Goal: Task Accomplishment & Management: Use online tool/utility

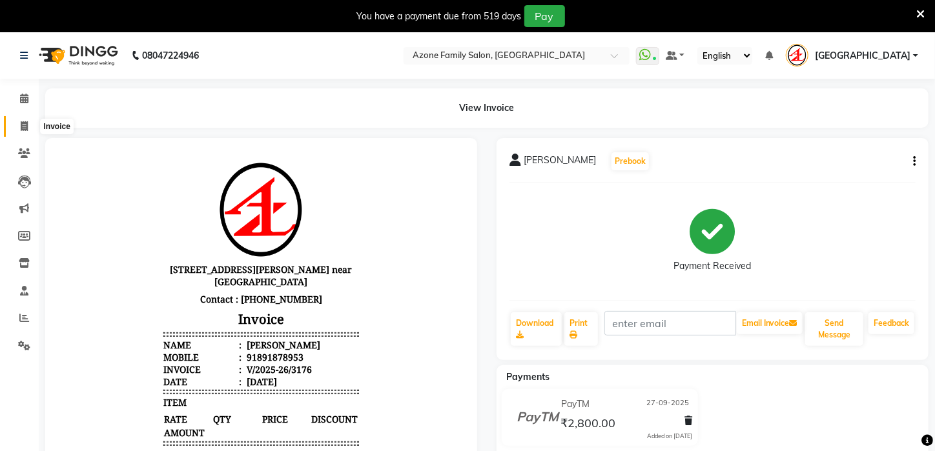
click at [21, 127] on icon at bounding box center [24, 126] width 7 height 10
select select "4296"
select select "service"
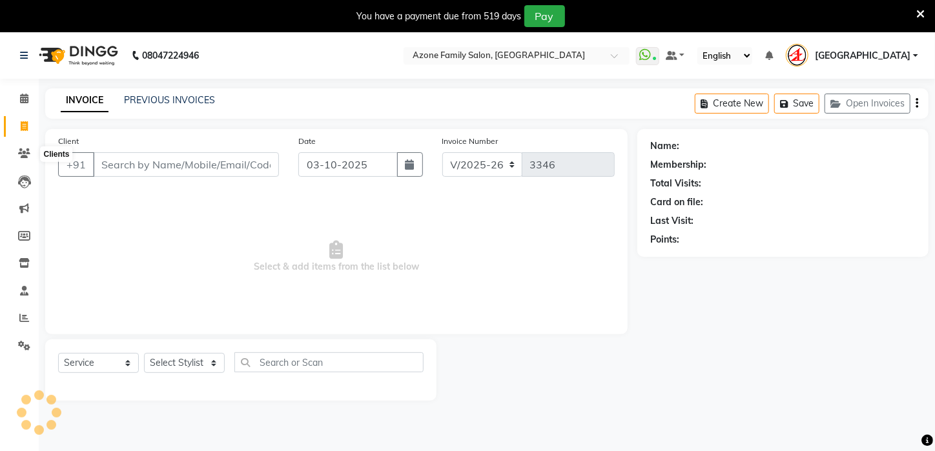
scroll to position [32, 0]
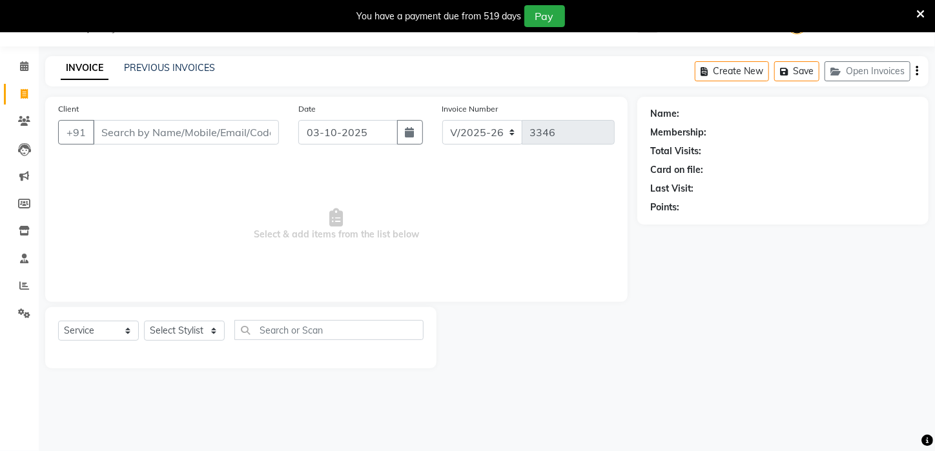
click at [181, 76] on div "INVOICE PREVIOUS INVOICES" at bounding box center [137, 68] width 185 height 15
click at [182, 68] on link "PREVIOUS INVOICES" at bounding box center [169, 68] width 91 height 12
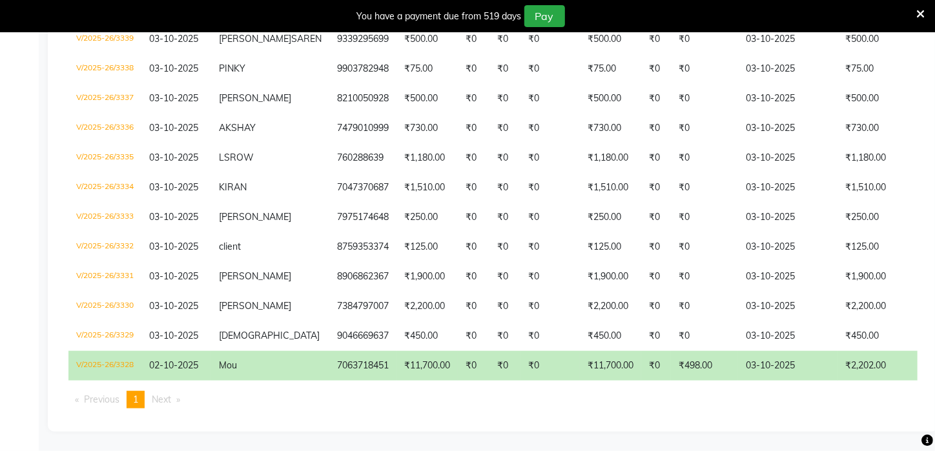
scroll to position [472, 0]
click at [580, 352] on td "₹11,700.00" at bounding box center [610, 366] width 61 height 30
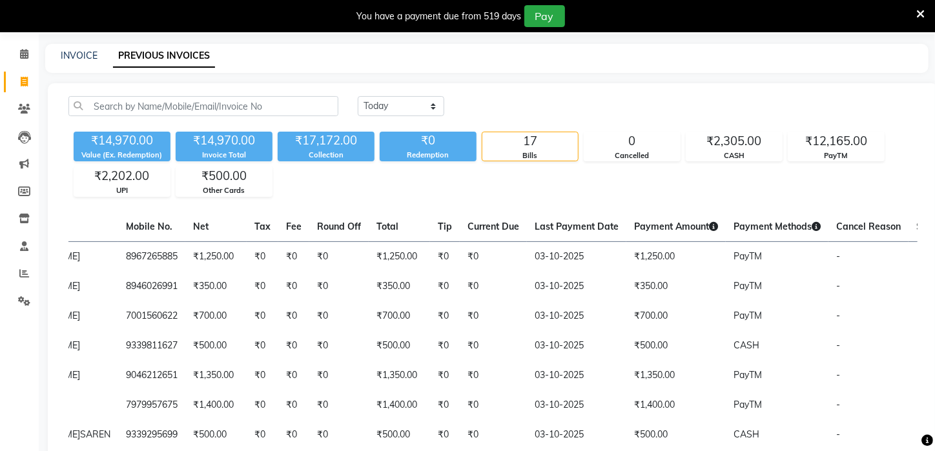
scroll to position [15, 0]
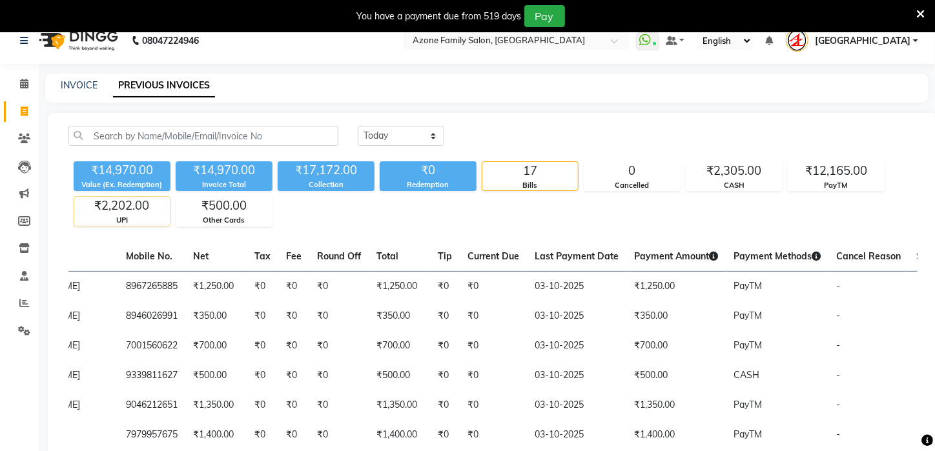
click at [107, 212] on div "₹2,202.00" at bounding box center [122, 206] width 96 height 18
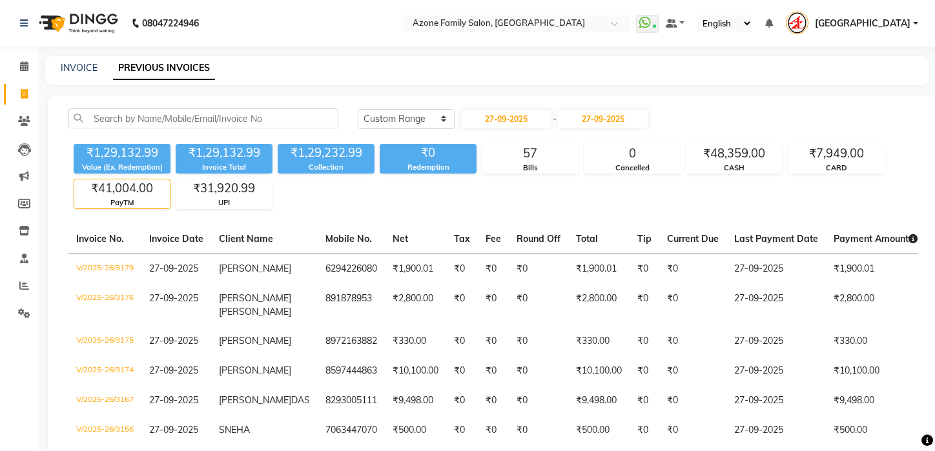
select select "range"
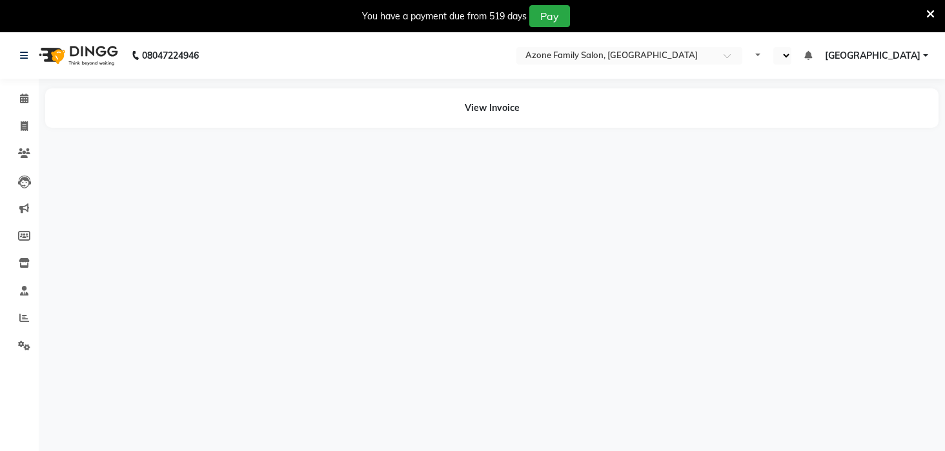
select select "en"
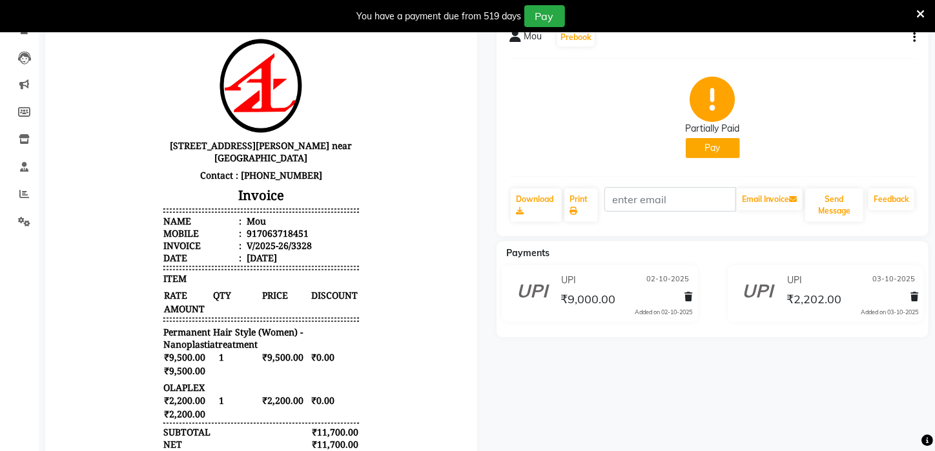
scroll to position [126, 0]
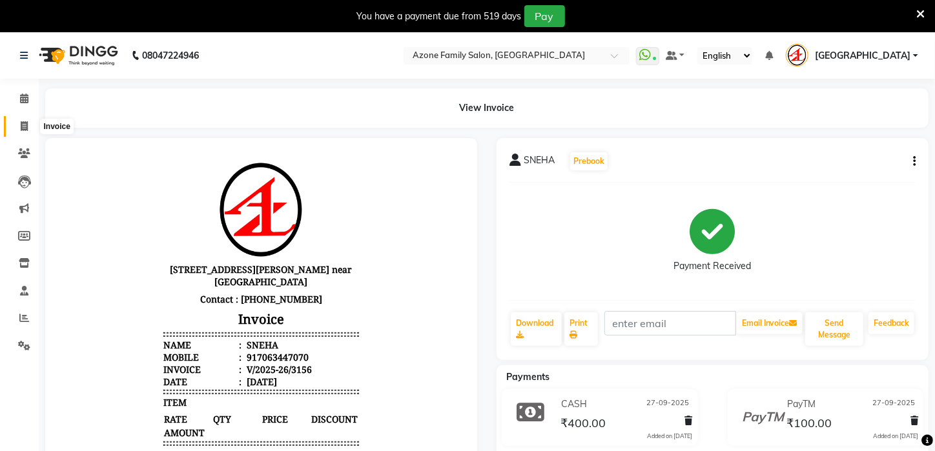
click at [19, 126] on span at bounding box center [24, 126] width 23 height 15
select select "service"
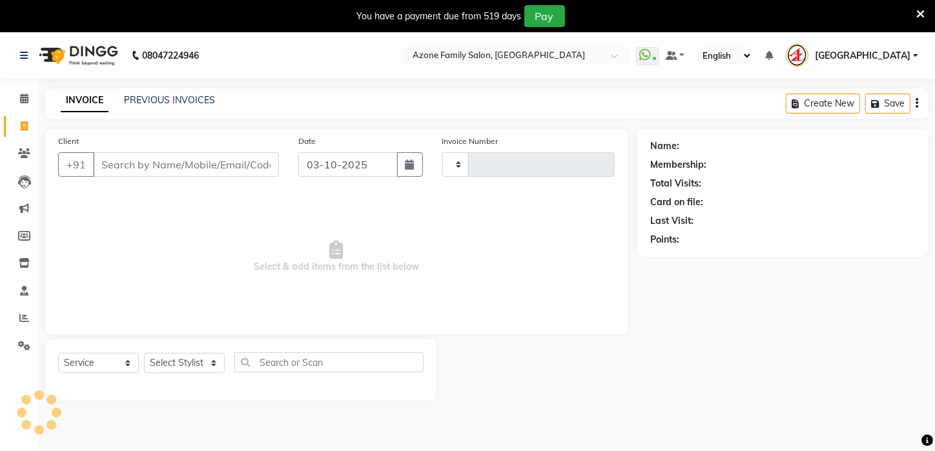
scroll to position [32, 0]
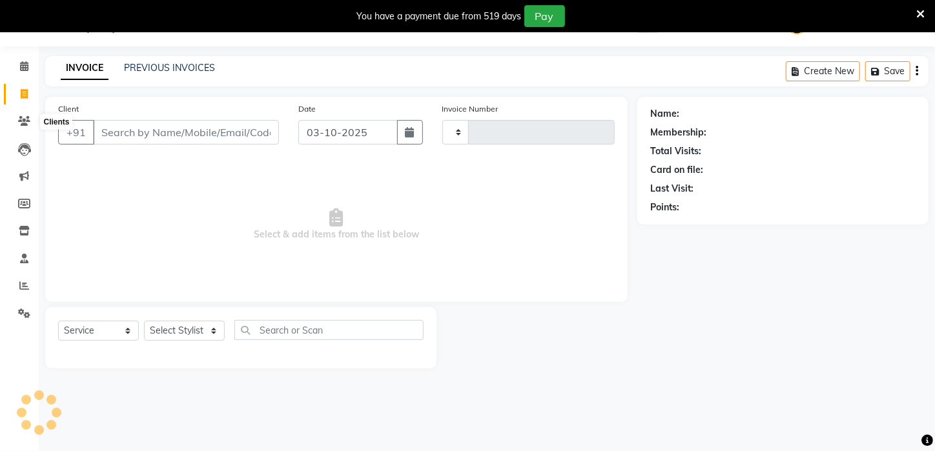
type input "3346"
select select "4296"
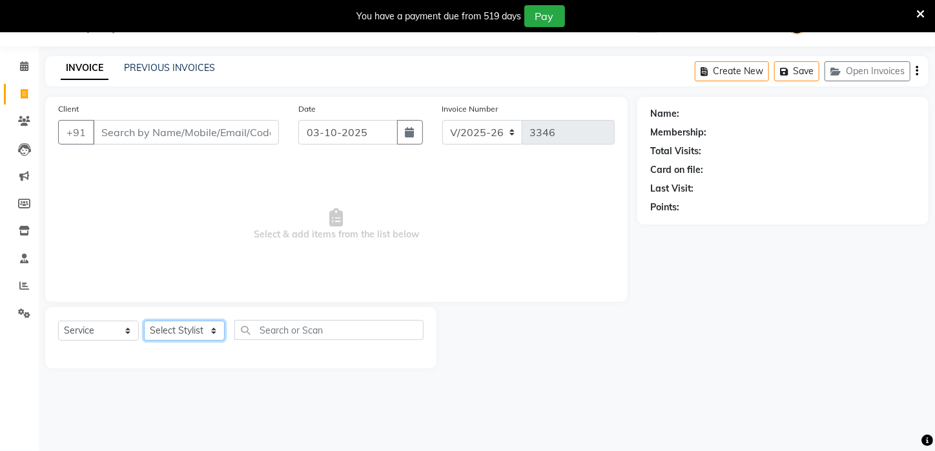
click at [194, 328] on select "Select Stylist Aftab Ansar ARPITA DEEPIKA IMRAAN Injamam KESHAV kharagpur Mahad…" at bounding box center [184, 331] width 81 height 20
select select "25302"
click at [144, 321] on select "Select Stylist Aftab Ansar ARPITA DEEPIKA IMRAAN Injamam KESHAV kharagpur Mahad…" at bounding box center [184, 331] width 81 height 20
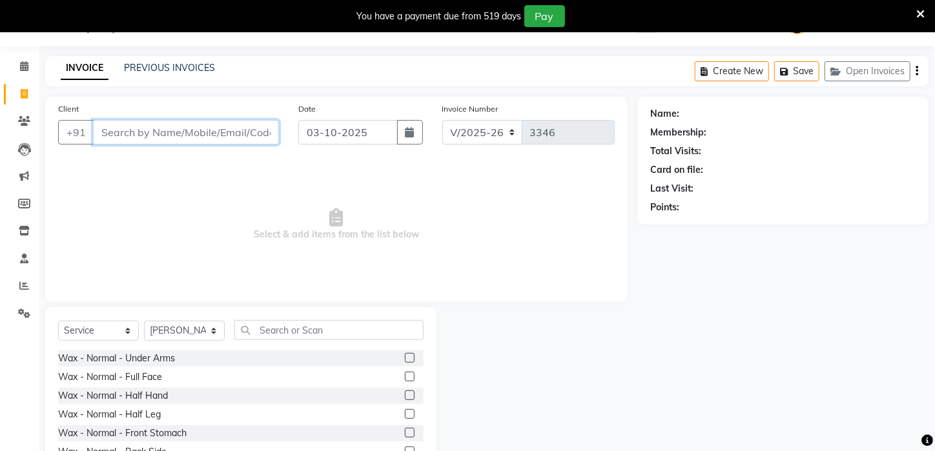
click at [120, 132] on input "Client" at bounding box center [186, 132] width 186 height 25
type input "7001463915"
drag, startPoint x: 167, startPoint y: 135, endPoint x: 128, endPoint y: 133, distance: 38.8
click at [93, 135] on input "7001463915" at bounding box center [153, 132] width 120 height 25
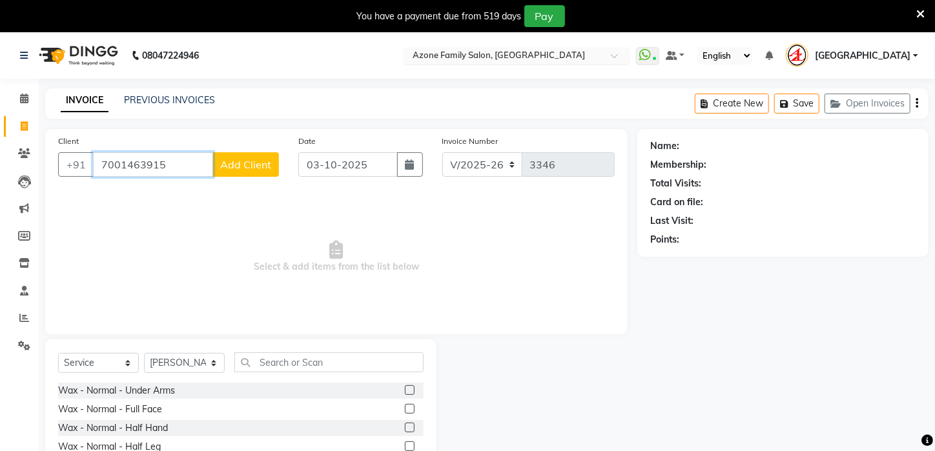
type input "7001463915"
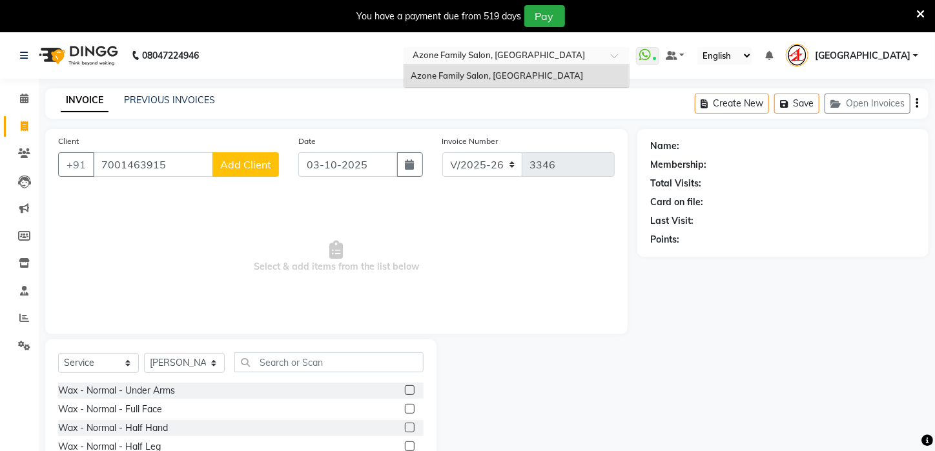
click at [627, 59] on span at bounding box center [619, 59] width 16 height 13
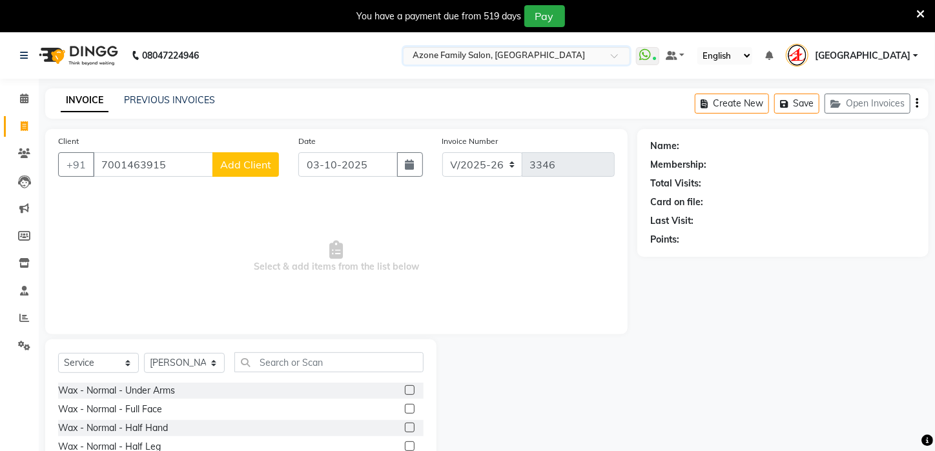
click at [627, 57] on span at bounding box center [619, 59] width 16 height 13
click at [134, 195] on span "Select & add items from the list below" at bounding box center [336, 256] width 556 height 129
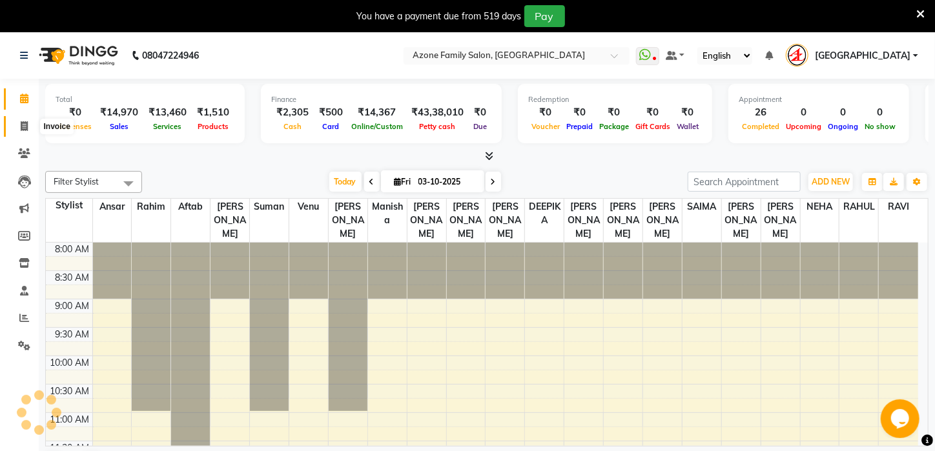
click at [26, 128] on icon at bounding box center [24, 126] width 7 height 10
select select "4296"
select select "service"
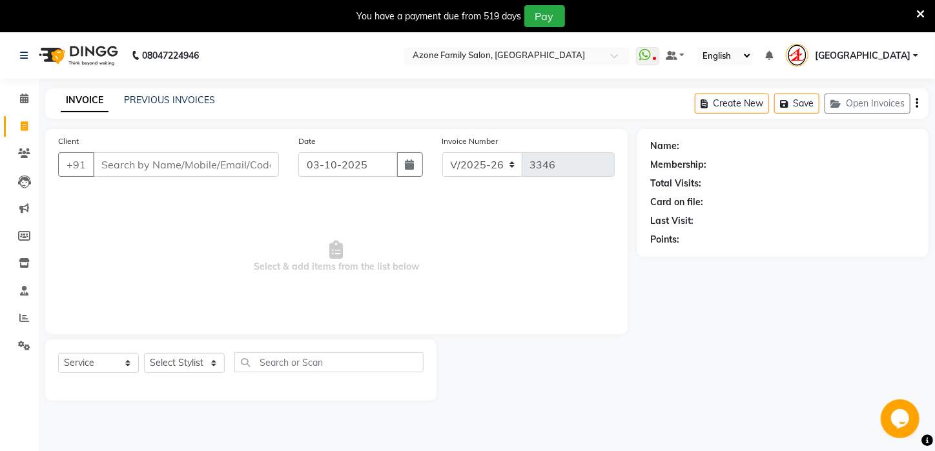
click at [134, 154] on input "Client" at bounding box center [186, 164] width 186 height 25
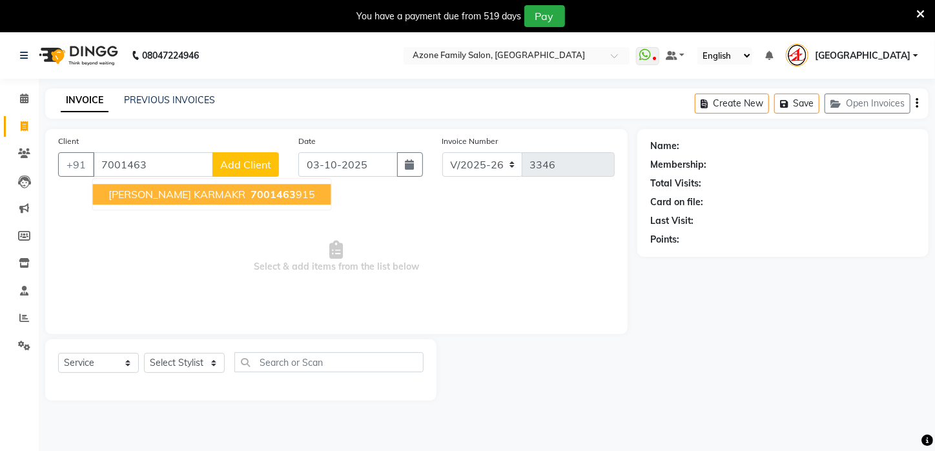
click at [137, 194] on span "[PERSON_NAME] KARMAKR" at bounding box center [176, 194] width 137 height 13
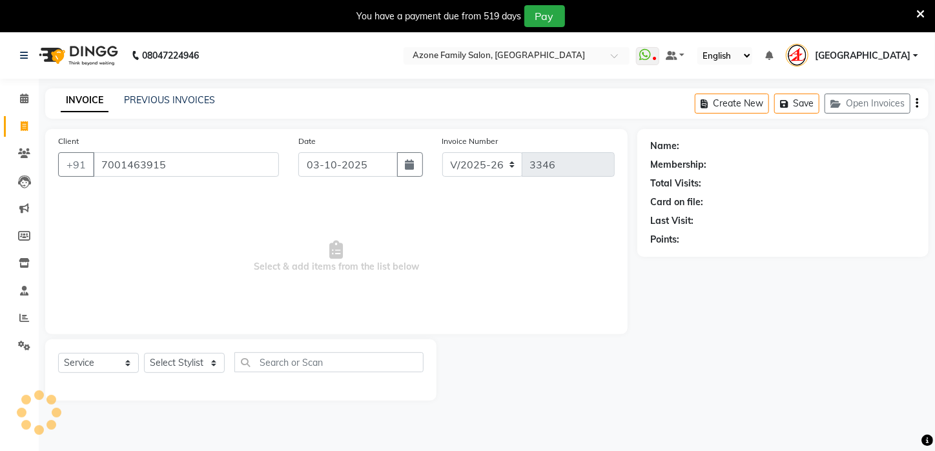
type input "7001463915"
select select "1: Object"
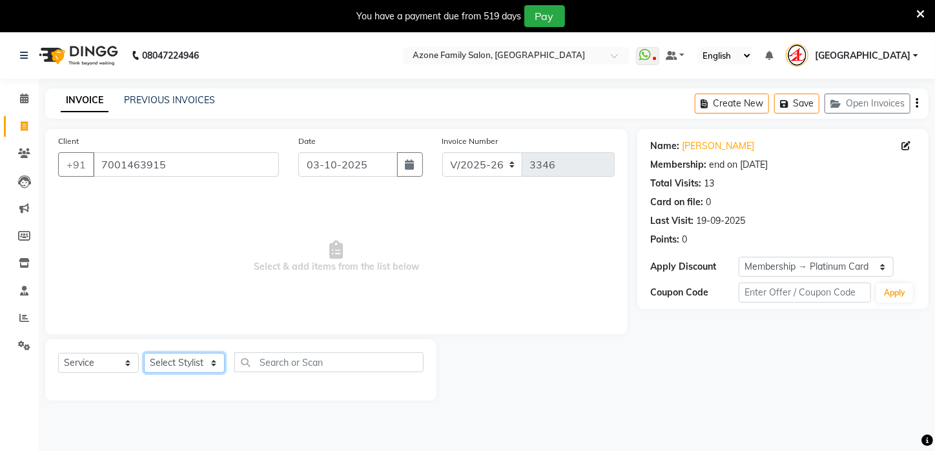
click at [168, 367] on select "Select Stylist [PERSON_NAME] [PERSON_NAME] DEEPIKA [PERSON_NAME] [PERSON_NAME] …" at bounding box center [184, 363] width 81 height 20
select select "25302"
click at [144, 353] on select "Select Stylist [PERSON_NAME] [PERSON_NAME] DEEPIKA [PERSON_NAME] [PERSON_NAME] …" at bounding box center [184, 363] width 81 height 20
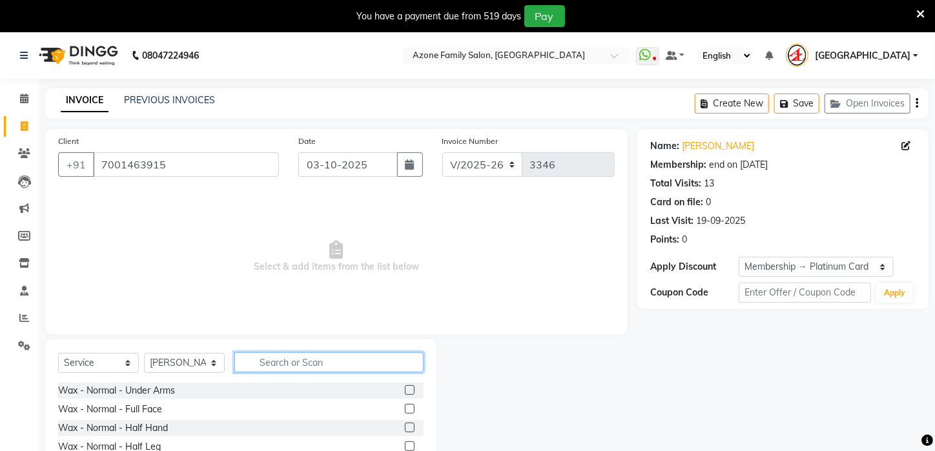
click at [303, 365] on input "text" at bounding box center [328, 362] width 189 height 20
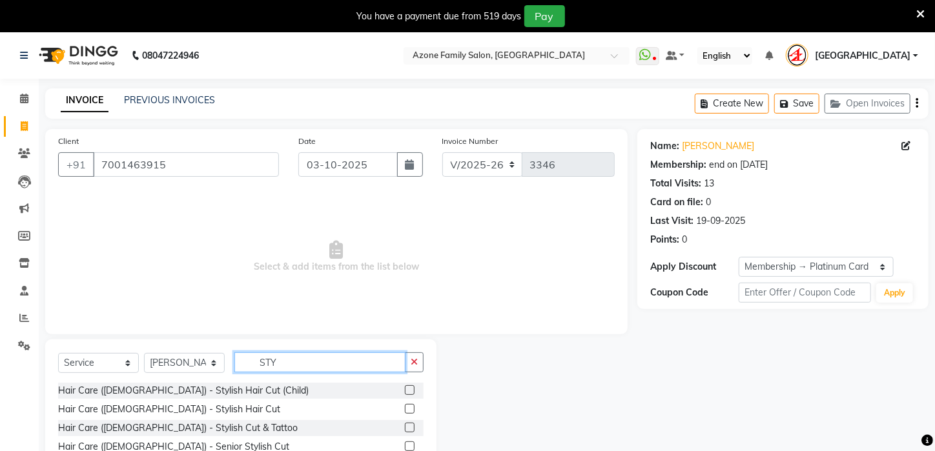
scroll to position [73, 0]
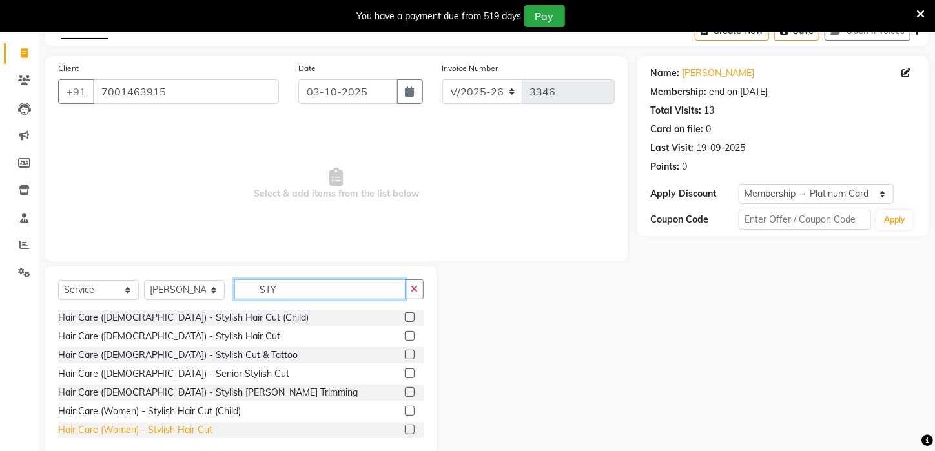
type input "STY"
click at [201, 429] on div "Hair Care (Women) - Stylish Hair Cut" at bounding box center [135, 430] width 154 height 14
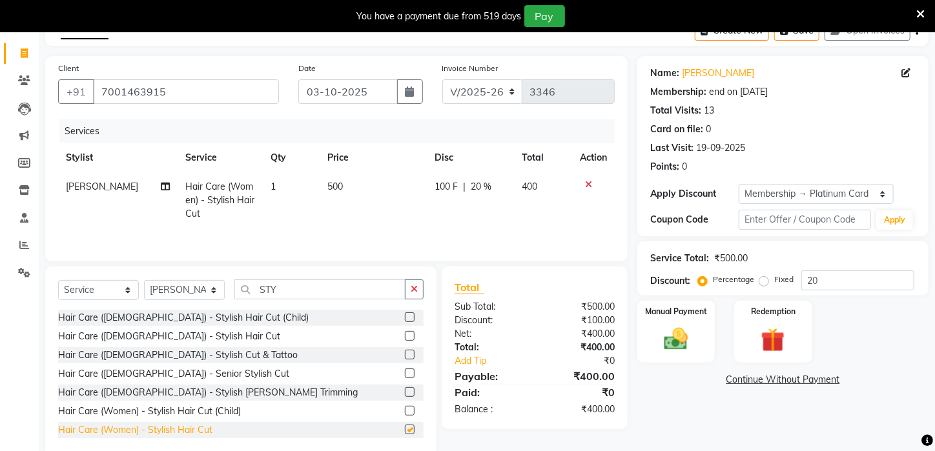
checkbox input "false"
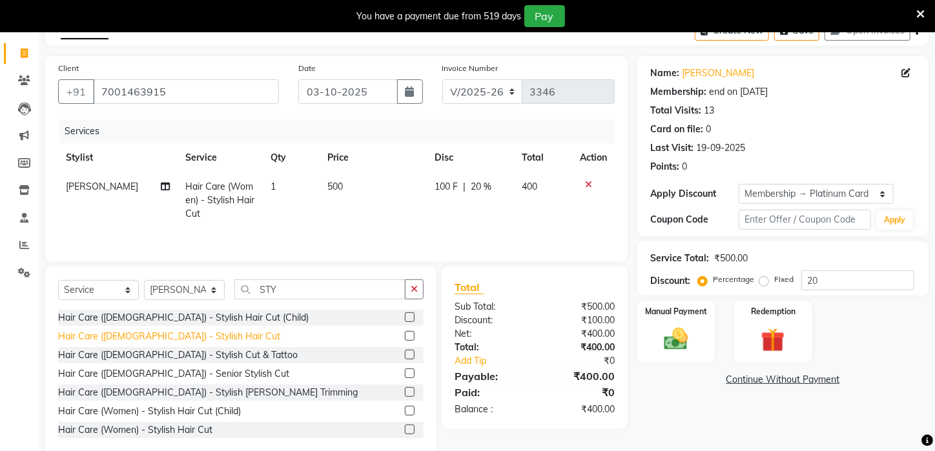
click at [185, 336] on div "Hair Care ([DEMOGRAPHIC_DATA]) - Stylish Hair Cut" at bounding box center [169, 337] width 222 height 14
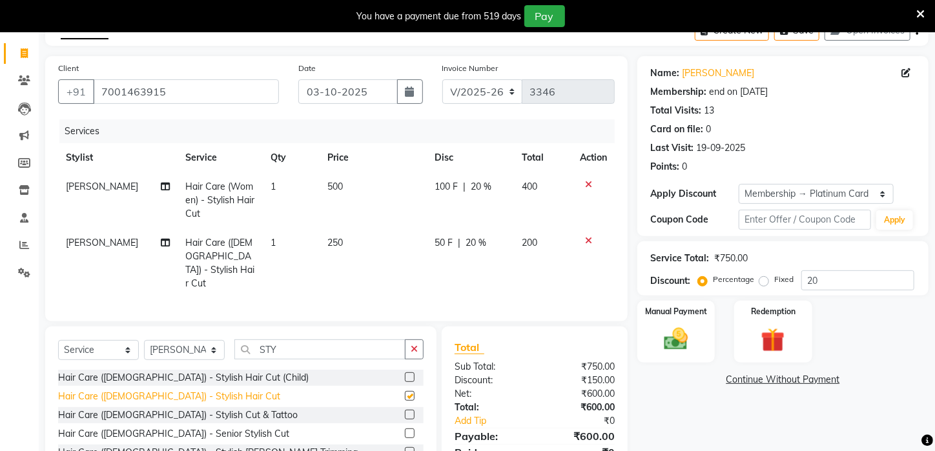
checkbox input "false"
click at [197, 446] on div "Hair Care ([DEMOGRAPHIC_DATA]) - Stylish [PERSON_NAME] Trimming" at bounding box center [207, 453] width 299 height 14
checkbox input "false"
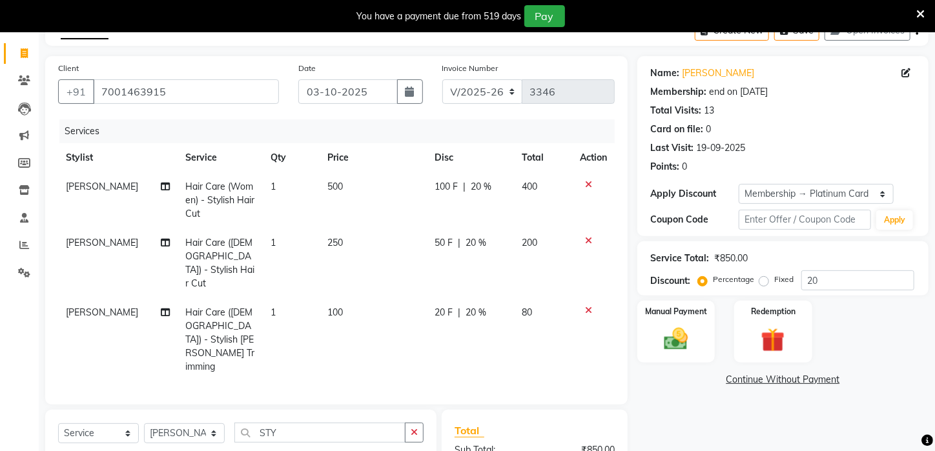
click at [589, 182] on icon at bounding box center [588, 184] width 7 height 9
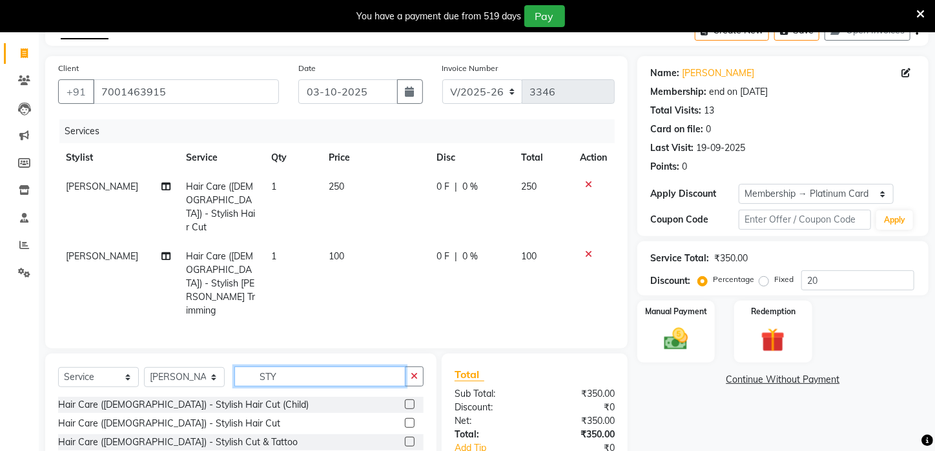
drag, startPoint x: 310, startPoint y: 329, endPoint x: 183, endPoint y: 313, distance: 127.5
click at [183, 354] on div "Select Service Product Membership Package Voucher Prepaid Gift Card Select Styl…" at bounding box center [240, 449] width 391 height 190
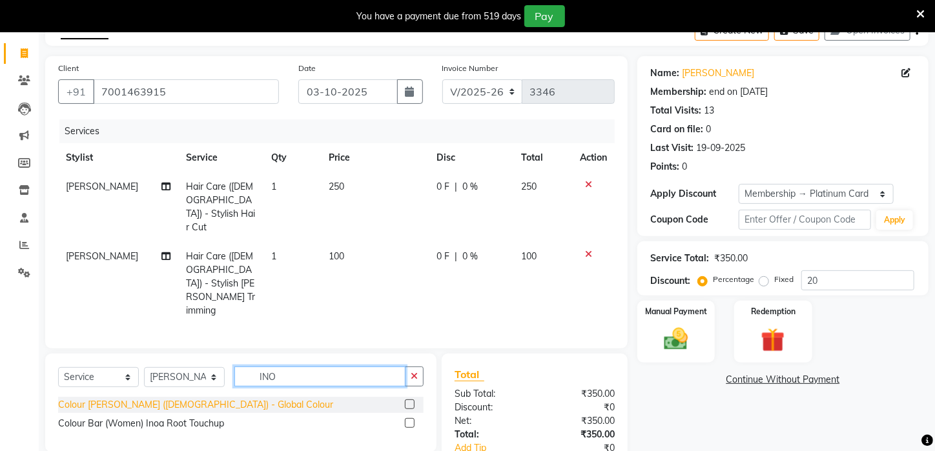
type input "INO"
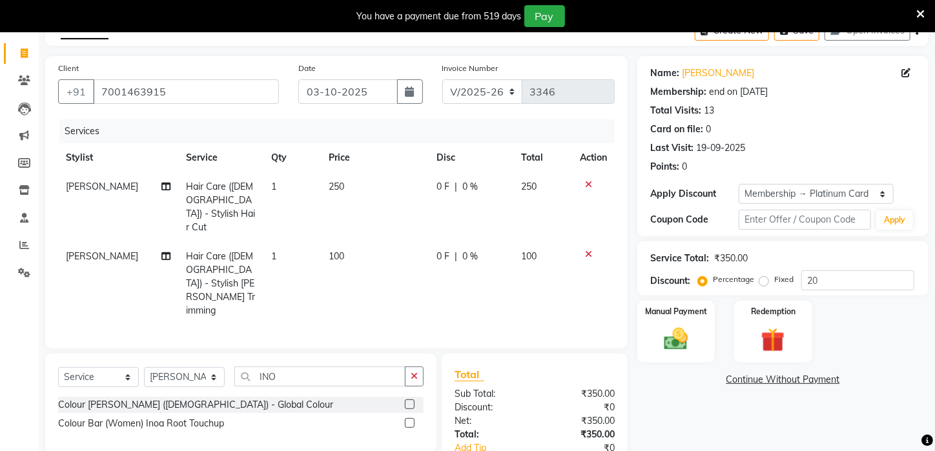
click at [171, 398] on div "Colour [PERSON_NAME] ([DEMOGRAPHIC_DATA]) - Global Colour" at bounding box center [195, 405] width 275 height 14
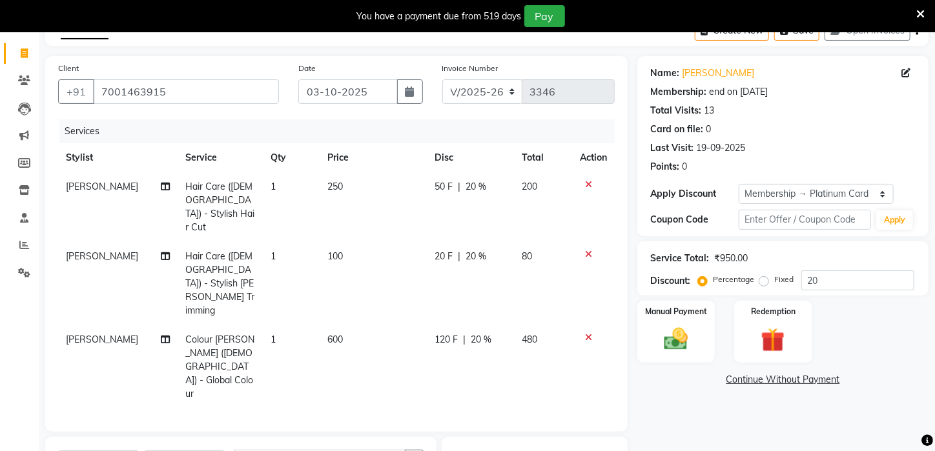
checkbox input "false"
click at [350, 325] on td "600" at bounding box center [373, 366] width 108 height 83
select select "25302"
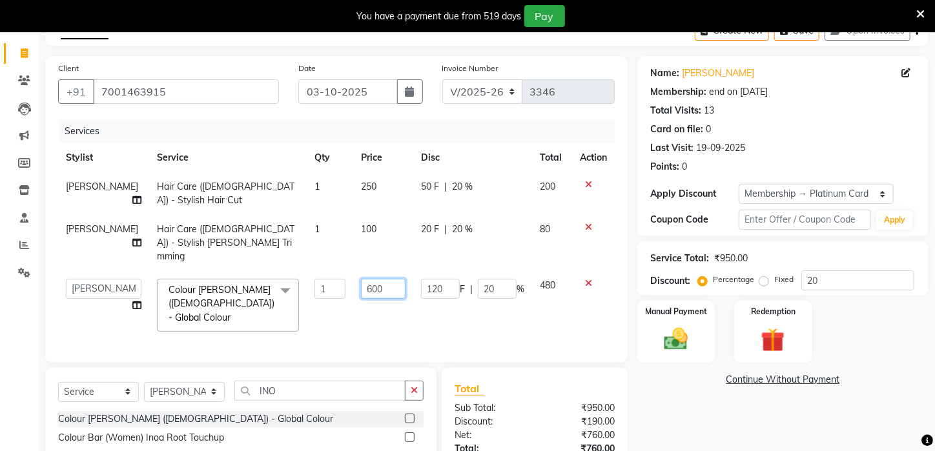
click at [361, 279] on input "600" at bounding box center [383, 289] width 45 height 20
type input "800"
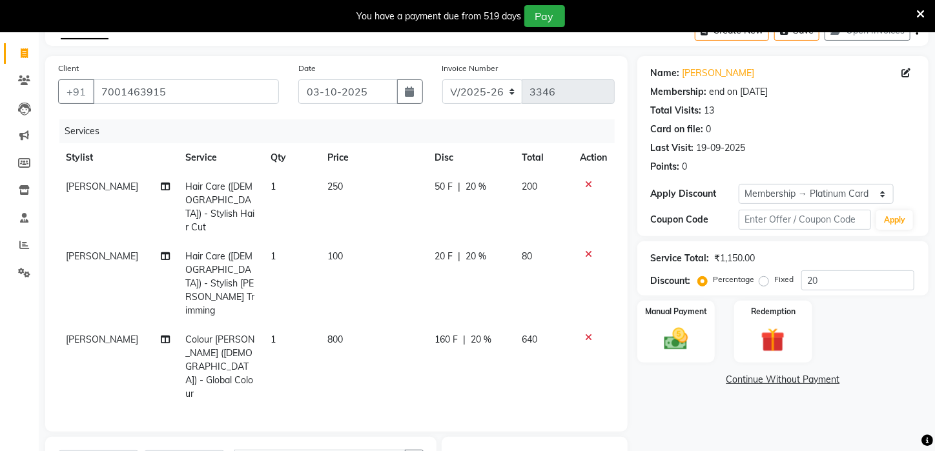
click at [423, 325] on tr "[PERSON_NAME] Colour [PERSON_NAME] ([DEMOGRAPHIC_DATA]) - Global Colour 1 800 1…" at bounding box center [336, 366] width 556 height 83
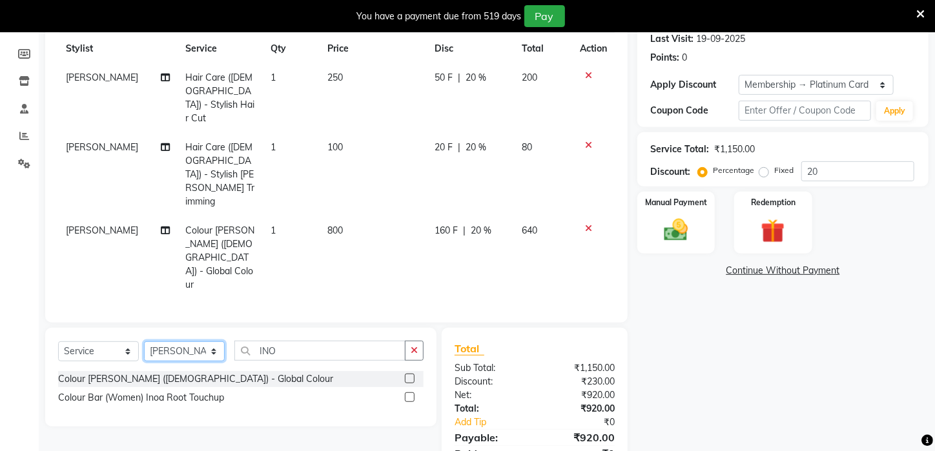
click at [213, 341] on select "Select Stylist [PERSON_NAME] [PERSON_NAME] DEEPIKA [PERSON_NAME] [PERSON_NAME] …" at bounding box center [184, 351] width 81 height 20
select select "83601"
click at [144, 341] on select "Select Stylist [PERSON_NAME] [PERSON_NAME] DEEPIKA [PERSON_NAME] [PERSON_NAME] …" at bounding box center [184, 351] width 81 height 20
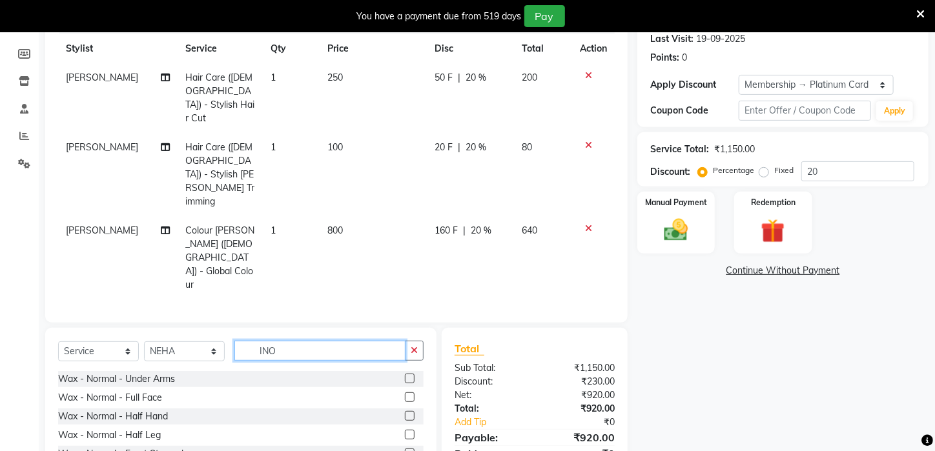
drag, startPoint x: 292, startPoint y: 291, endPoint x: 239, endPoint y: 292, distance: 52.9
click at [239, 341] on input "INO" at bounding box center [319, 351] width 171 height 20
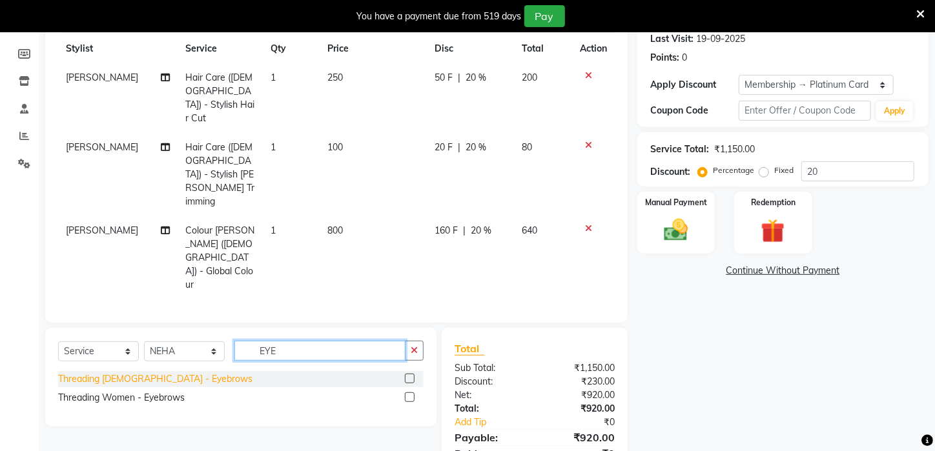
type input "EYE"
click at [164, 372] on div "Threading [DEMOGRAPHIC_DATA] - Eyebrows" at bounding box center [155, 379] width 194 height 14
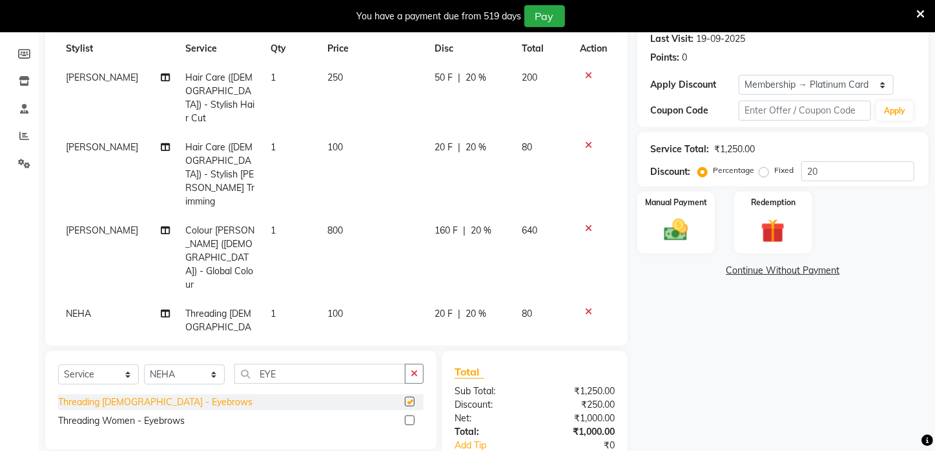
checkbox input "false"
drag, startPoint x: 801, startPoint y: 365, endPoint x: 795, endPoint y: 357, distance: 9.7
click at [799, 359] on div "Name: [PERSON_NAME] Membership: end on [DATE] Total Visits: 13 Card on file: 0 …" at bounding box center [787, 230] width 301 height 567
click at [682, 245] on img at bounding box center [676, 230] width 41 height 28
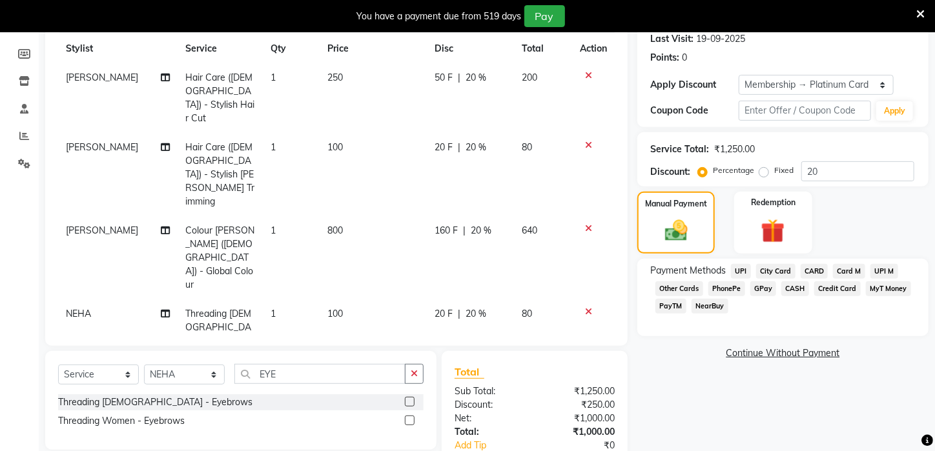
scroll to position [225, 0]
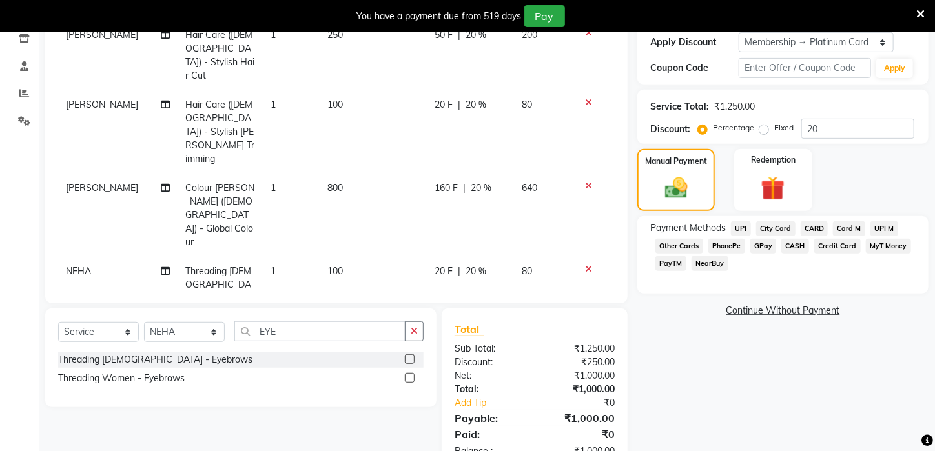
click at [794, 254] on span "CASH" at bounding box center [795, 246] width 28 height 15
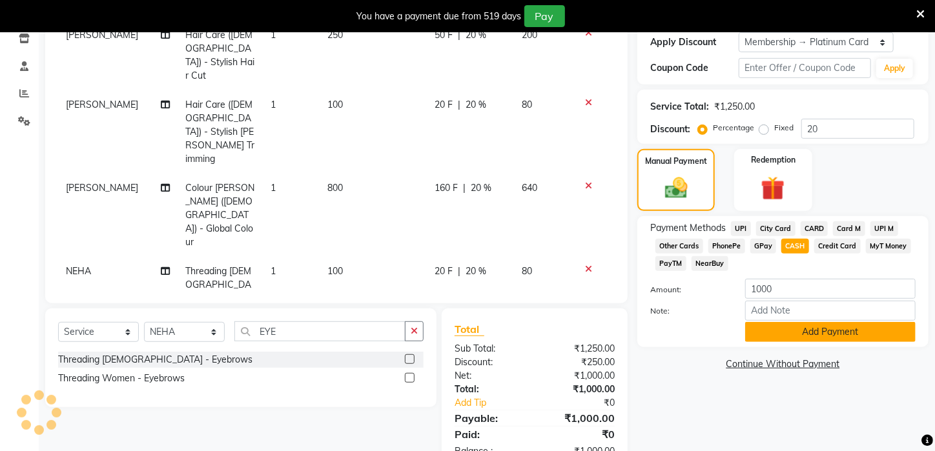
click at [814, 342] on button "Add Payment" at bounding box center [830, 332] width 170 height 20
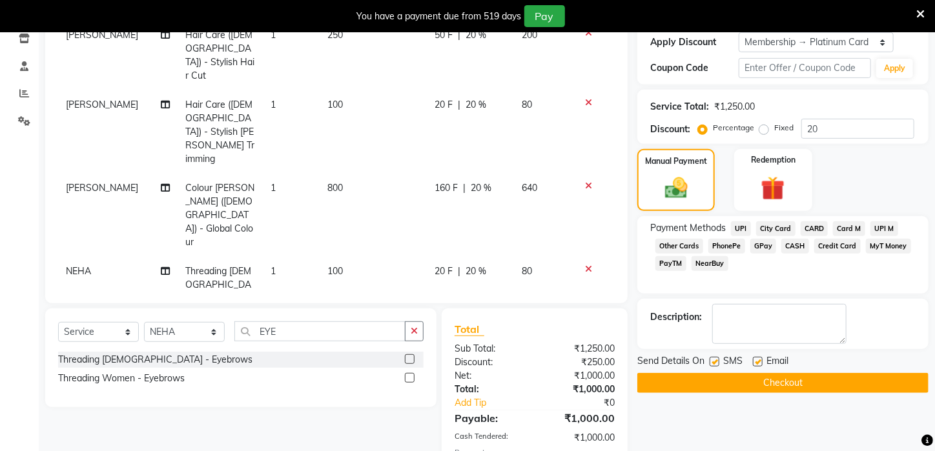
click at [809, 388] on button "Checkout" at bounding box center [782, 383] width 291 height 20
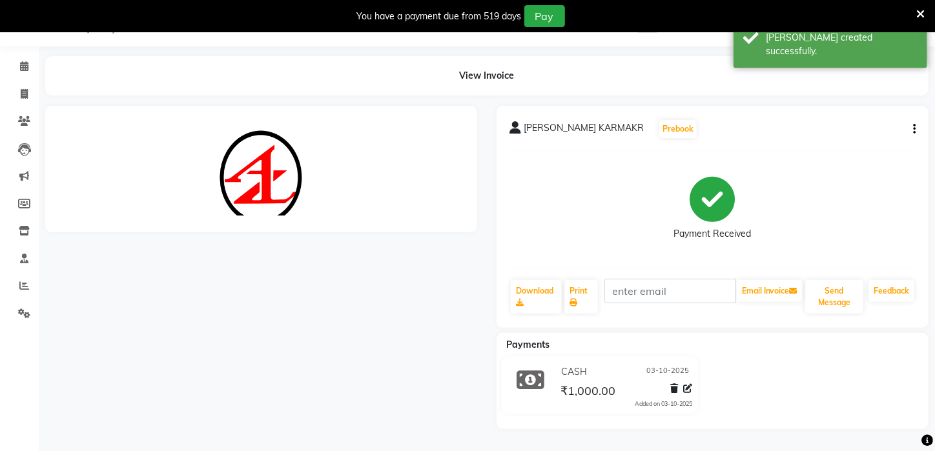
scroll to position [225, 0]
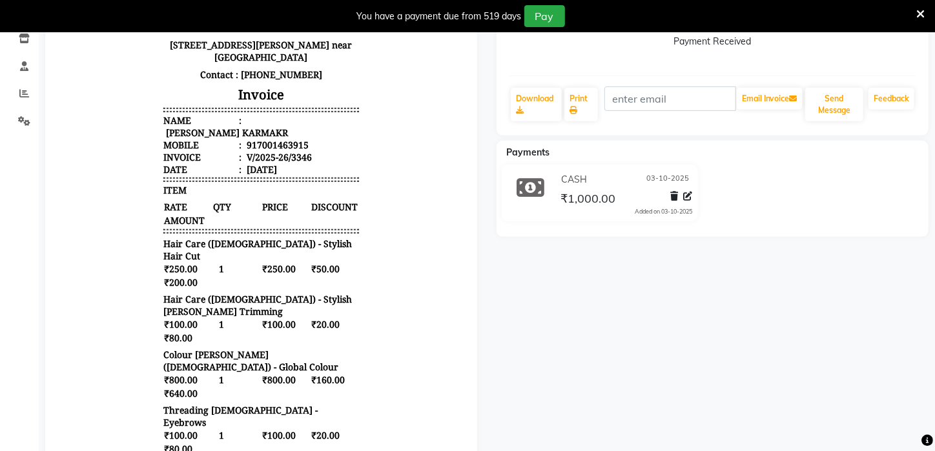
click at [920, 10] on icon at bounding box center [920, 14] width 8 height 12
